Goal: Task Accomplishment & Management: Use online tool/utility

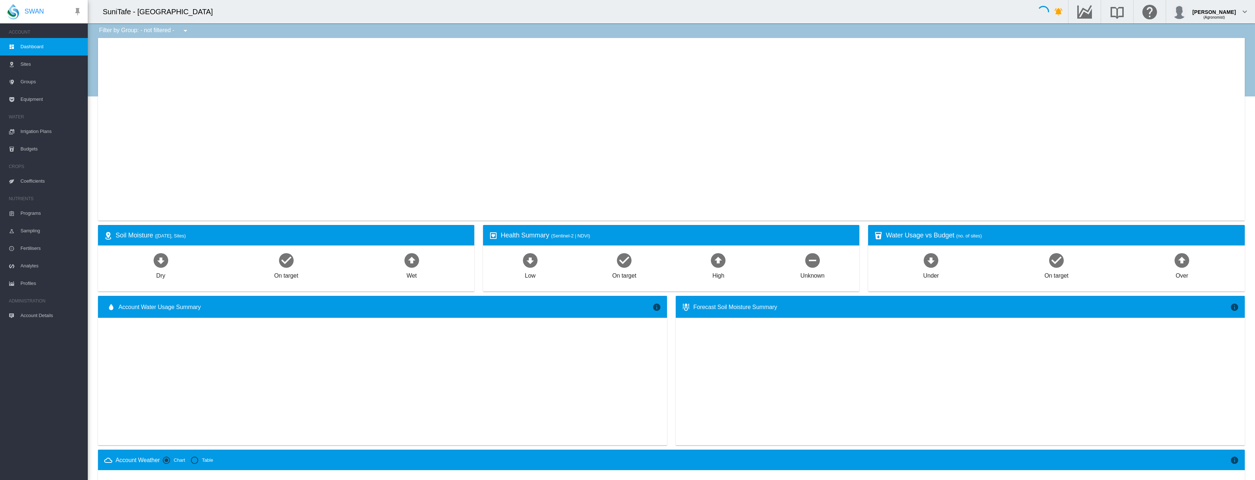
type input "**********"
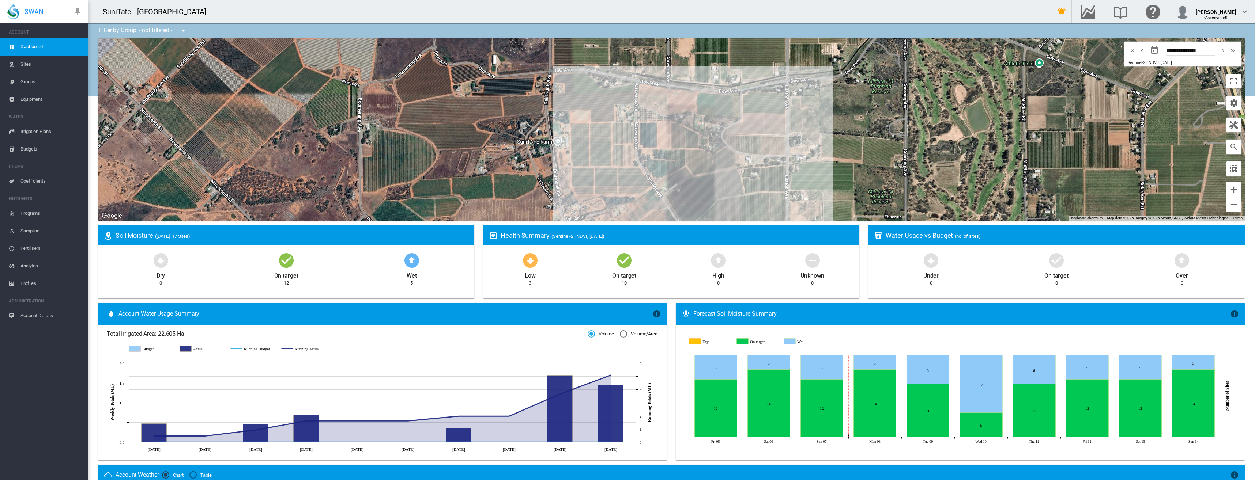
click at [27, 132] on span "Irrigation Plans" at bounding box center [50, 132] width 61 height 18
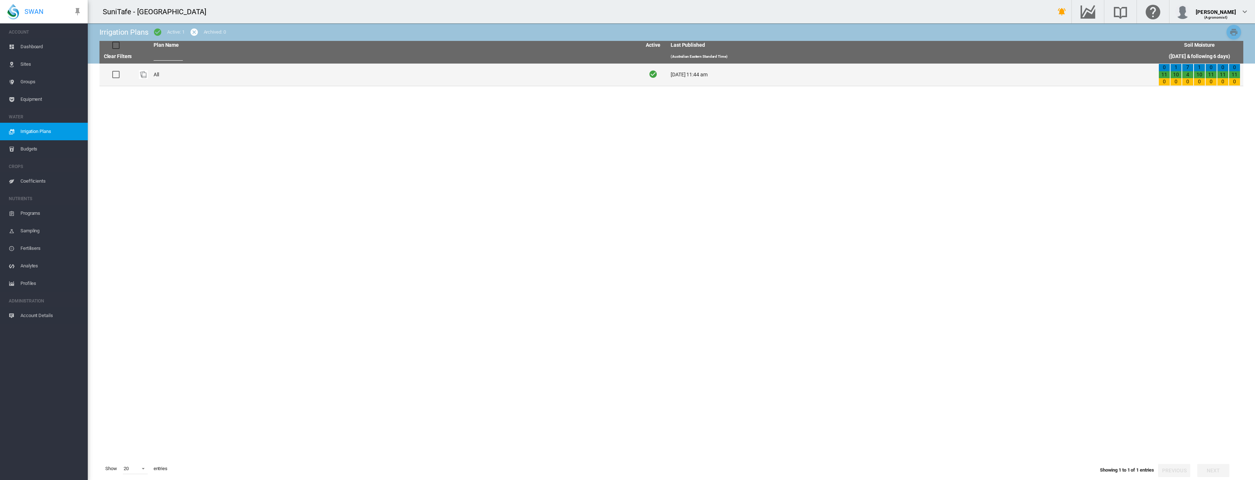
click at [158, 75] on td "All" at bounding box center [395, 75] width 488 height 22
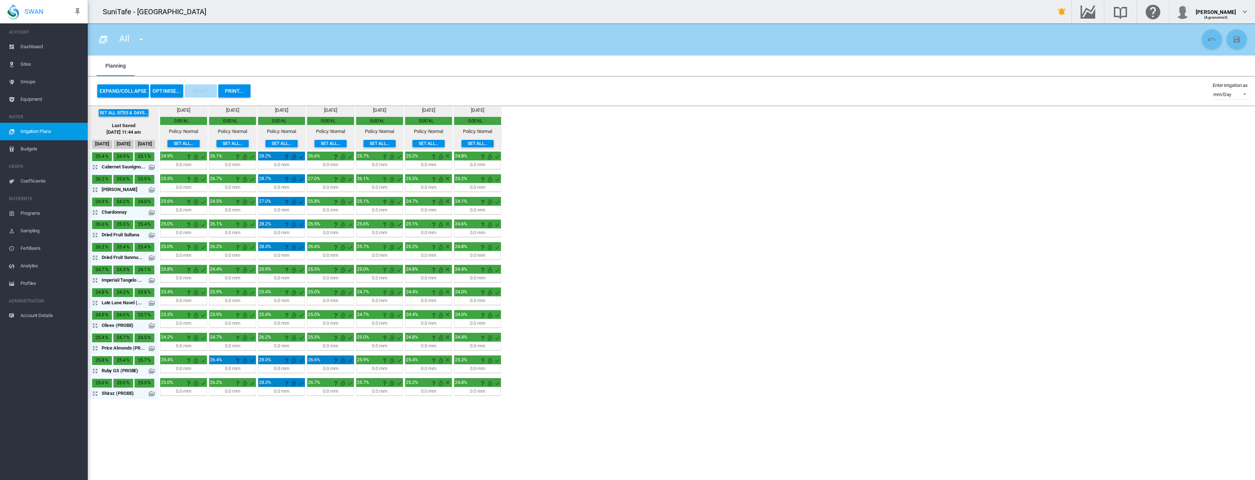
click at [174, 90] on button "OPTIMISE..." at bounding box center [166, 90] width 33 height 13
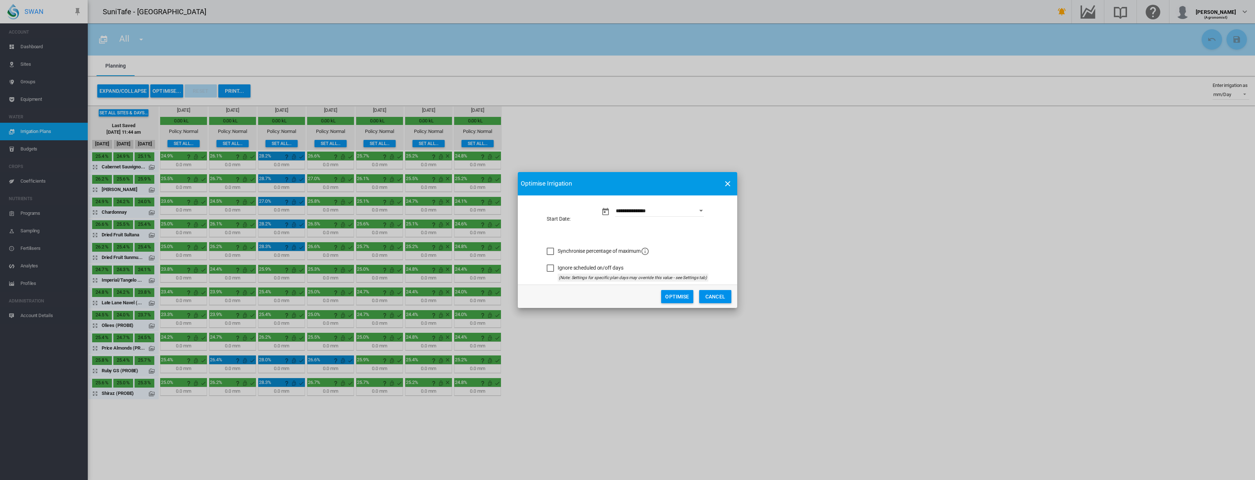
click at [553, 251] on div "Synchronise percentage of maximum" at bounding box center [550, 251] width 7 height 7
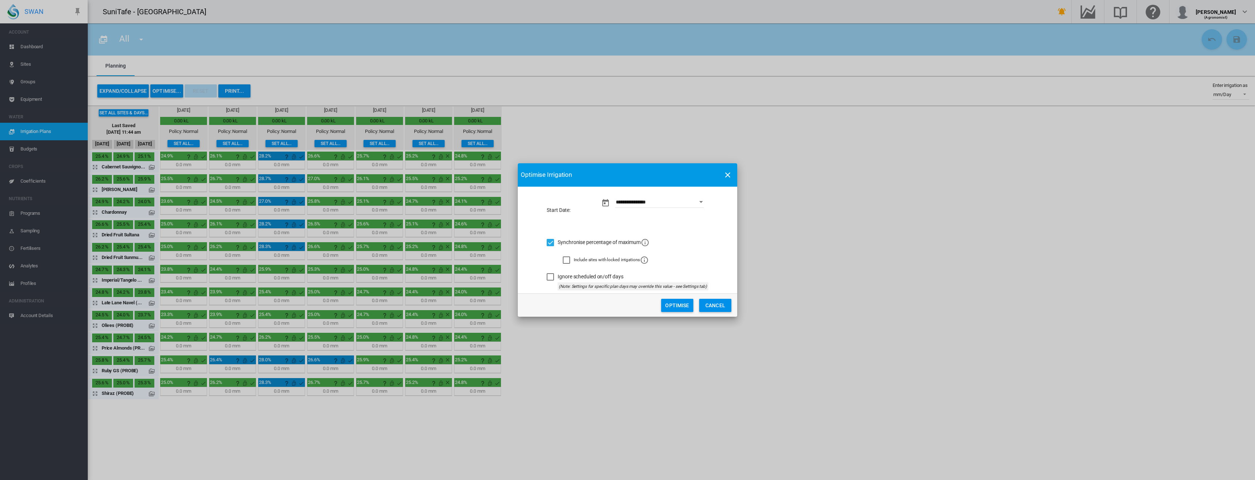
click at [551, 279] on div "Ignore scheduled on/off days" at bounding box center [550, 276] width 7 height 7
click at [663, 306] on button "Optimise" at bounding box center [677, 305] width 32 height 13
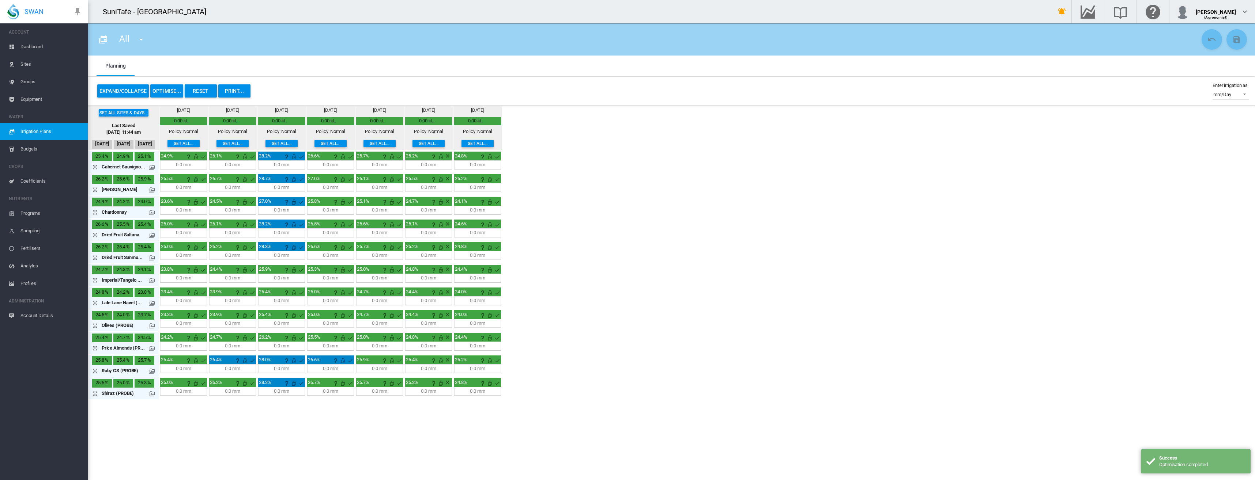
click at [234, 91] on button "PRINT..." at bounding box center [234, 90] width 32 height 13
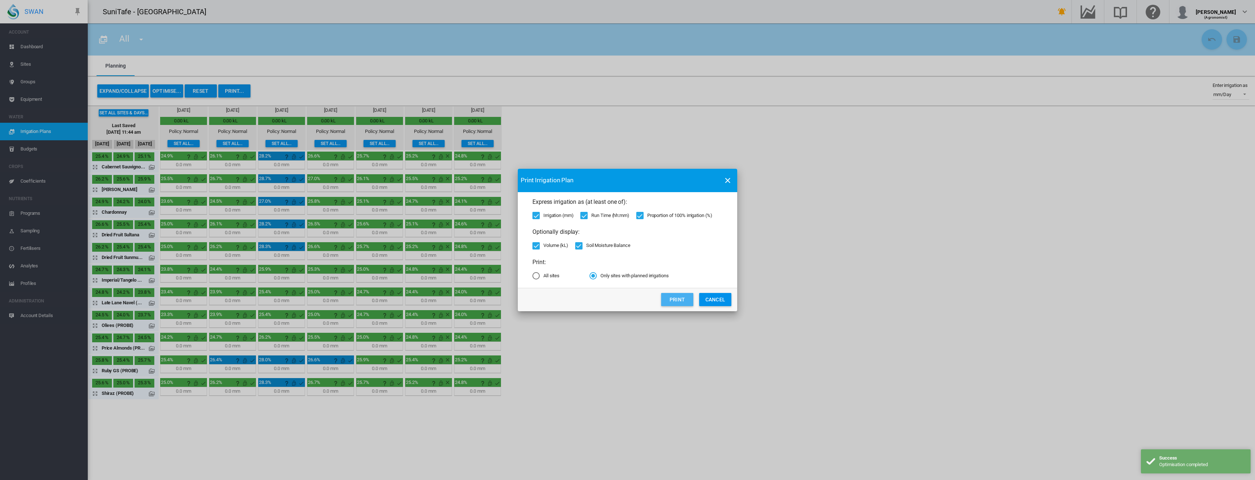
click at [687, 300] on button "Print" at bounding box center [677, 299] width 32 height 13
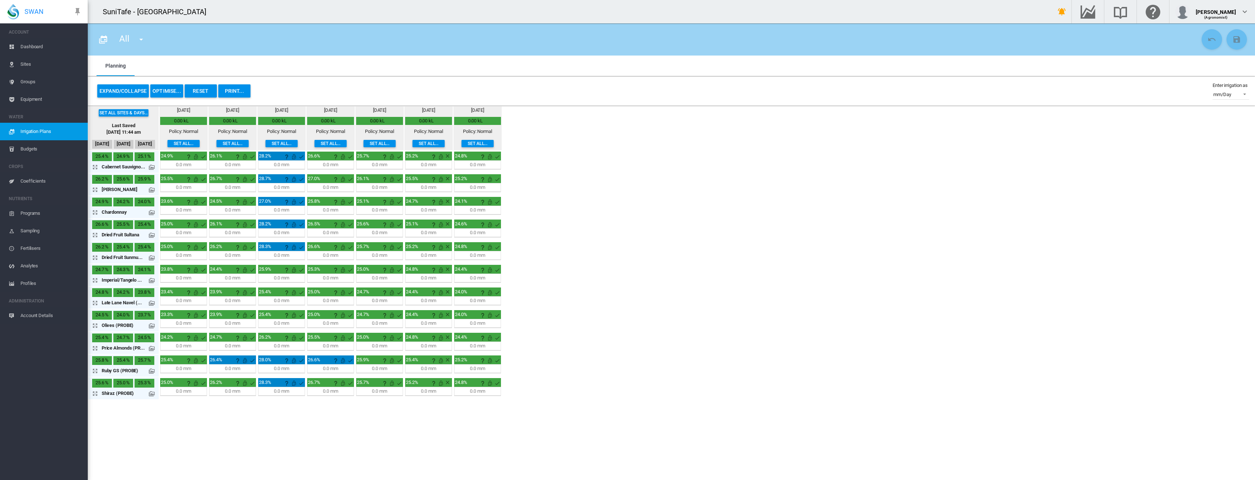
click at [200, 92] on button "Reset" at bounding box center [201, 90] width 32 height 13
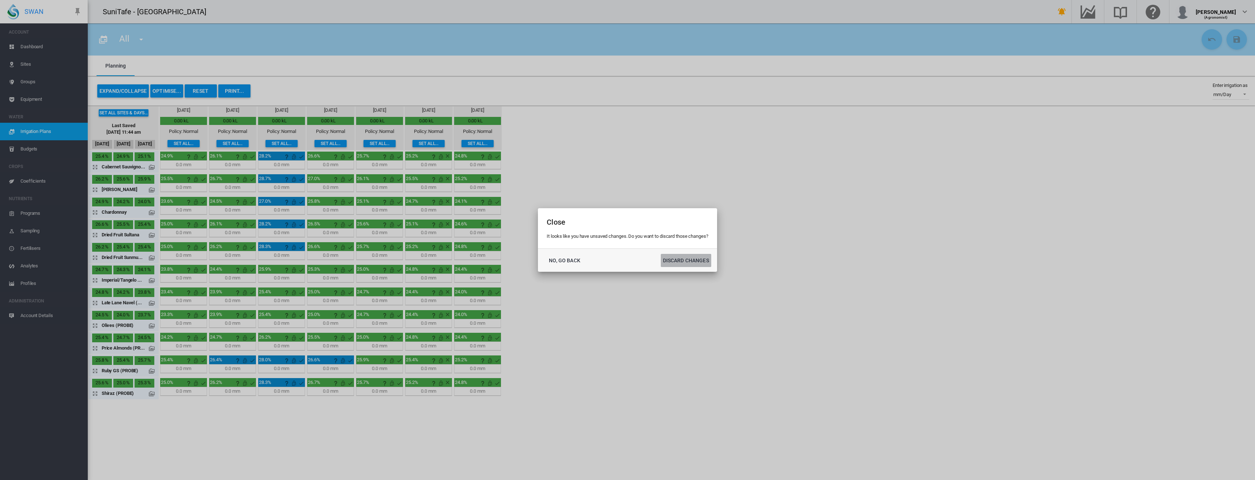
click at [676, 261] on button "DISCARD CHANGES" at bounding box center [686, 260] width 50 height 13
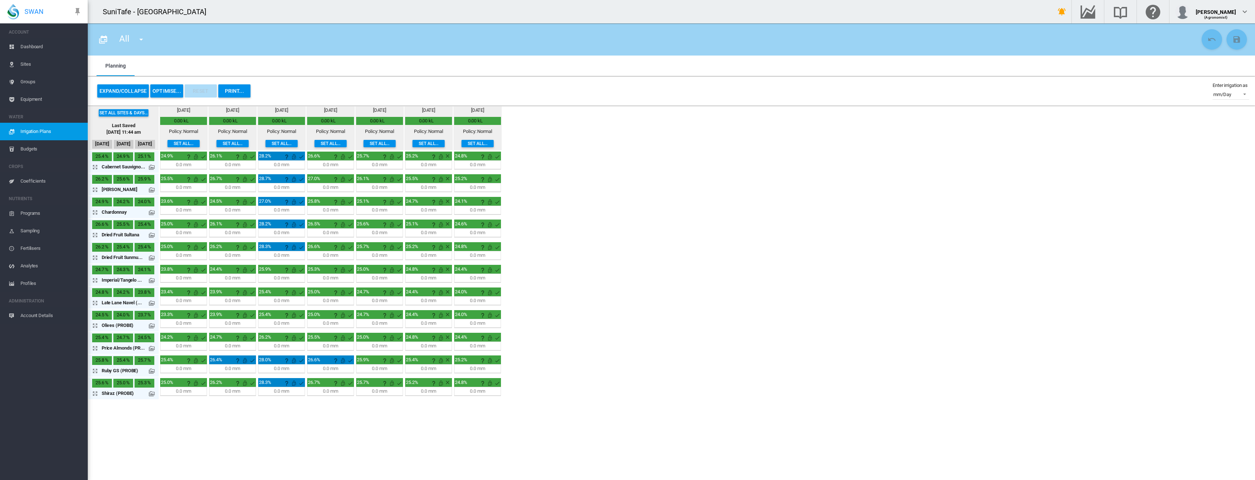
click at [172, 90] on button "OPTIMISE..." at bounding box center [166, 90] width 33 height 13
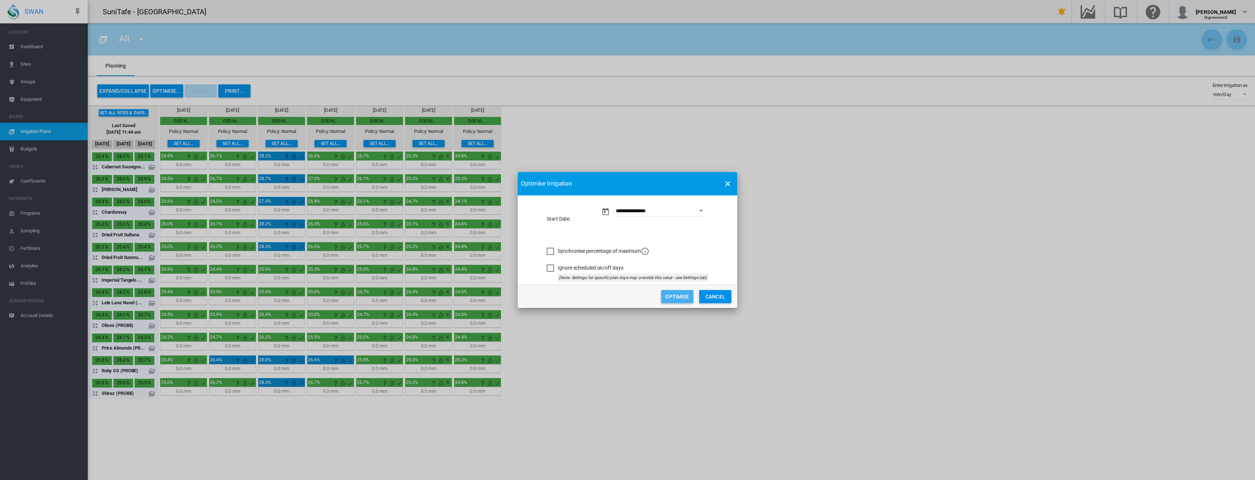
click at [681, 298] on button "Optimise" at bounding box center [677, 296] width 32 height 13
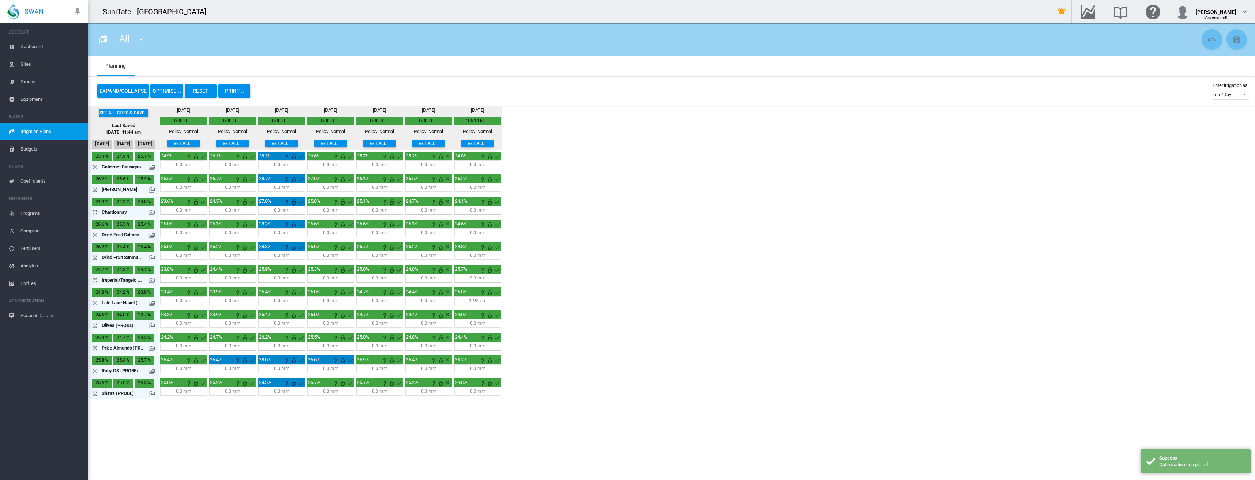
click at [238, 90] on button "PRINT..." at bounding box center [234, 90] width 32 height 13
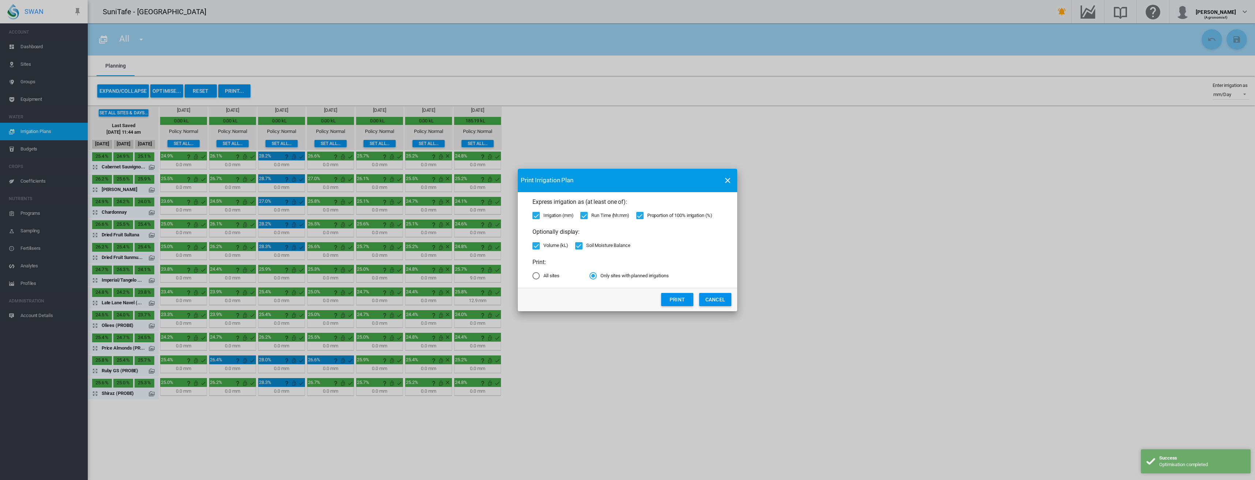
click at [537, 276] on div "All sites" at bounding box center [535, 275] width 7 height 7
click at [673, 295] on button "Print" at bounding box center [677, 299] width 32 height 13
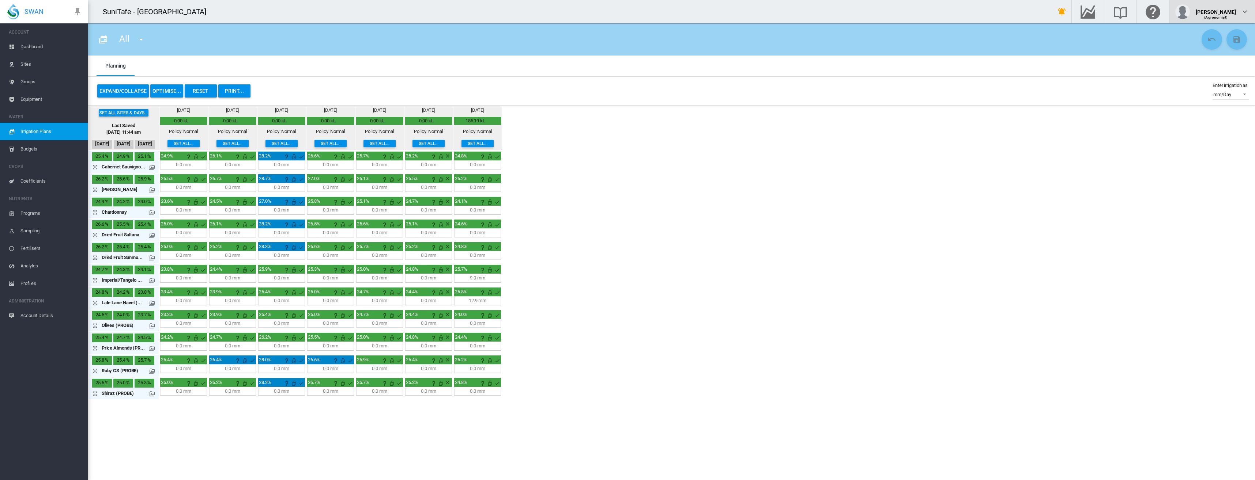
click at [1229, 7] on div "[PERSON_NAME]" at bounding box center [1216, 8] width 40 height 7
click at [1204, 68] on button "Logout" at bounding box center [1214, 65] width 73 height 12
